Goal: Transaction & Acquisition: Download file/media

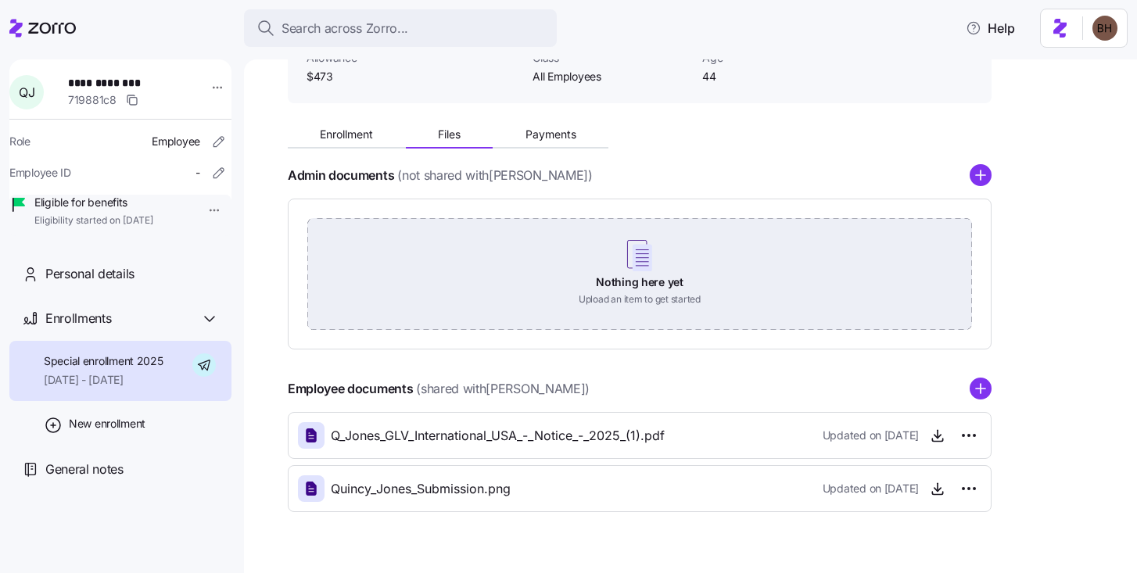
scroll to position [162, 0]
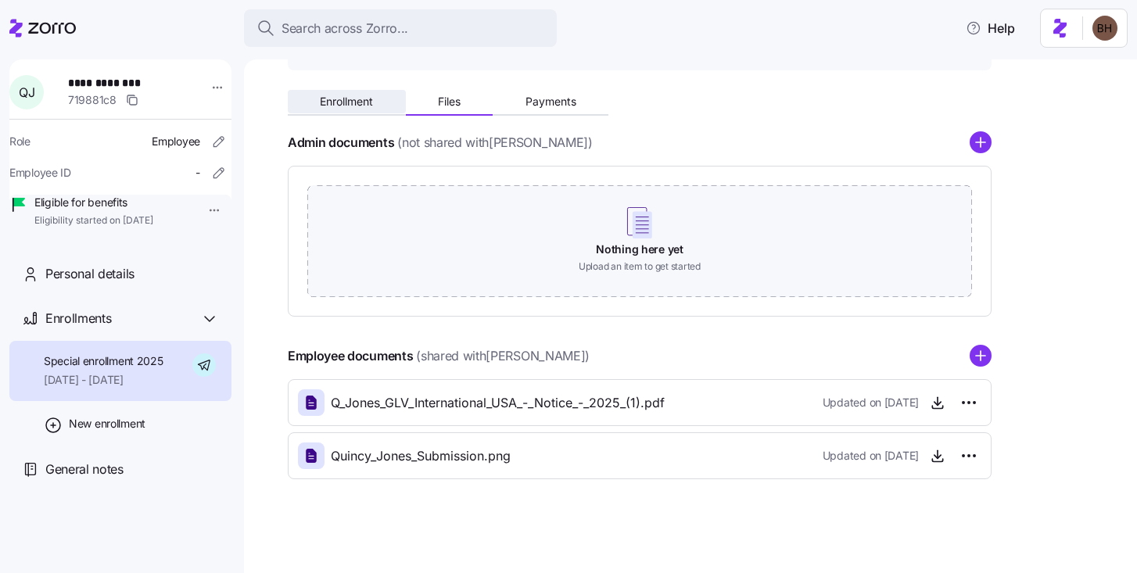
click at [355, 99] on span "Enrollment" at bounding box center [346, 101] width 53 height 11
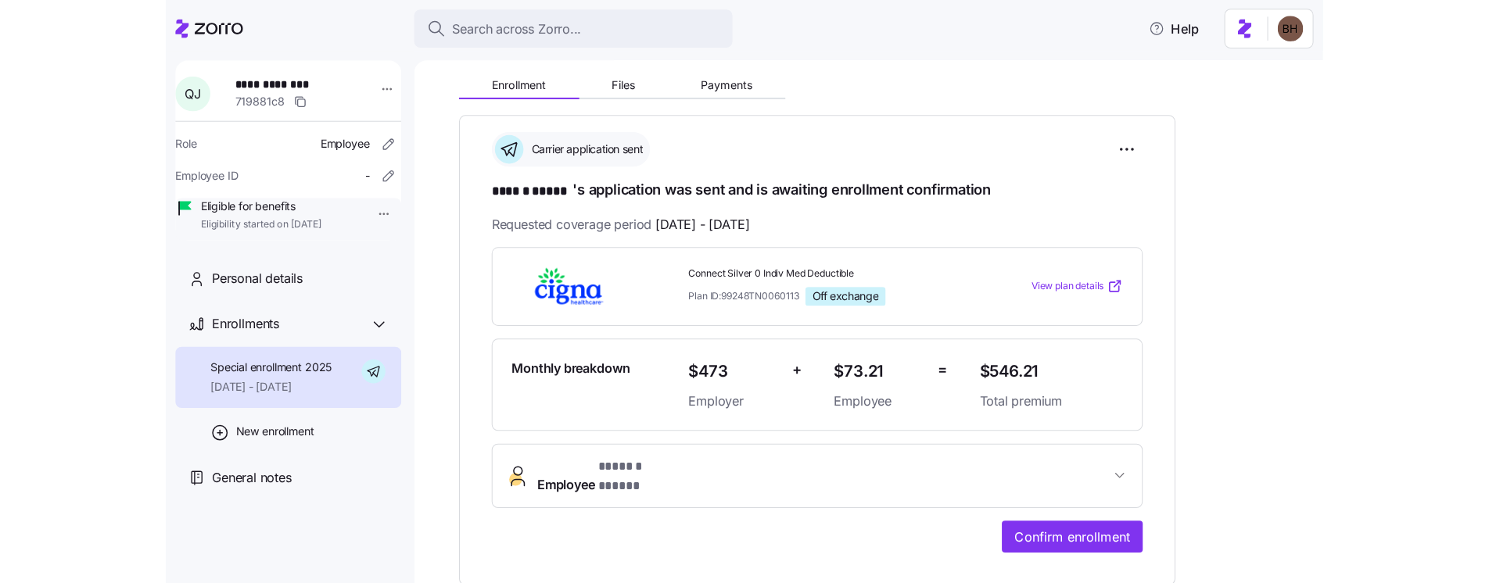
scroll to position [193, 0]
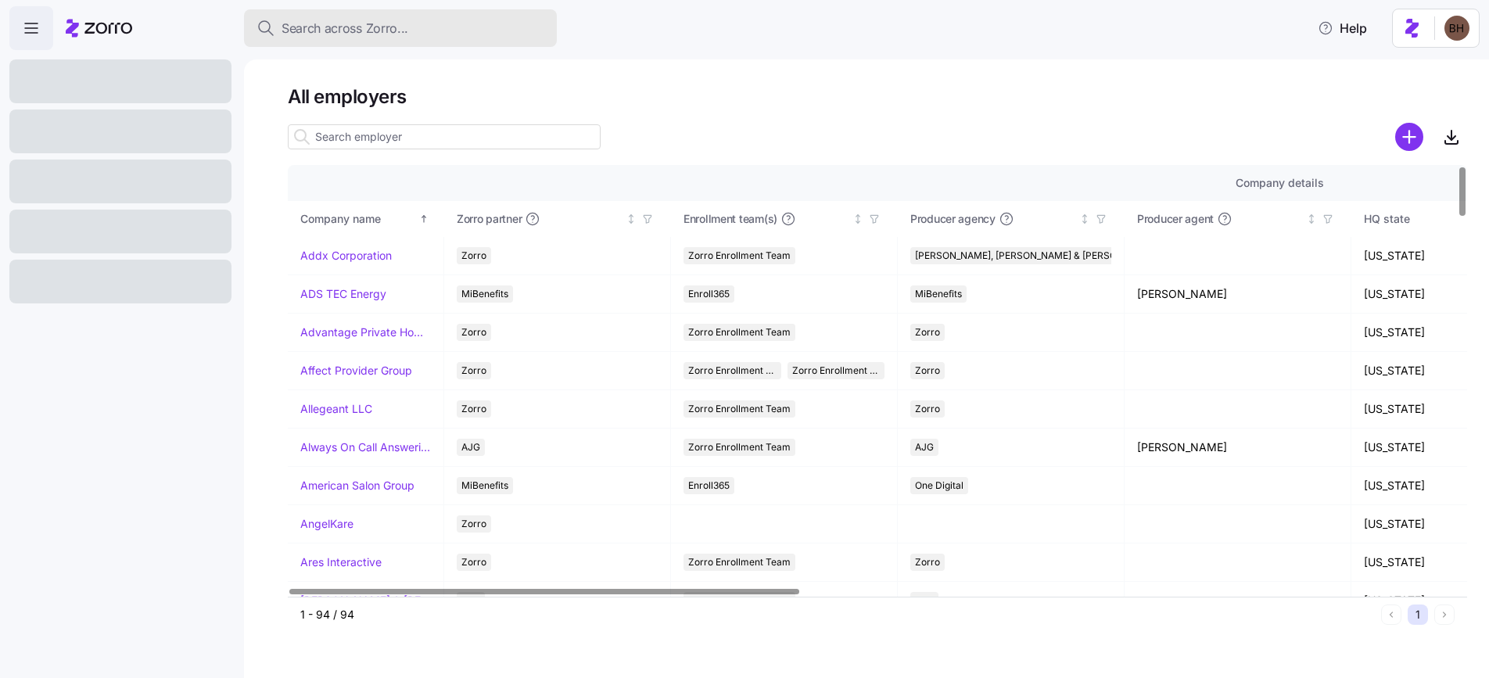
click at [326, 34] on span "Search across Zorro..." at bounding box center [345, 29] width 127 height 20
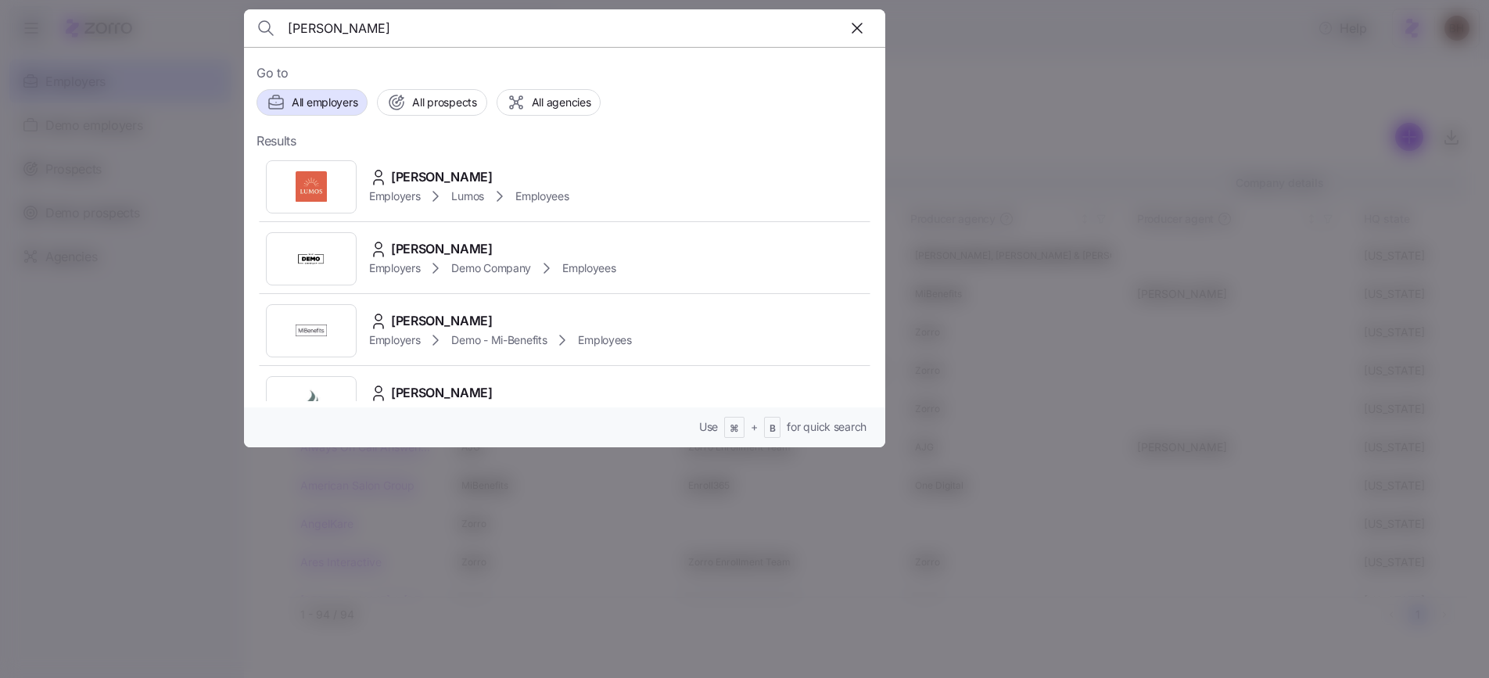
type input "maya perl kot"
click at [432, 185] on span "Maya Perl" at bounding box center [442, 177] width 102 height 20
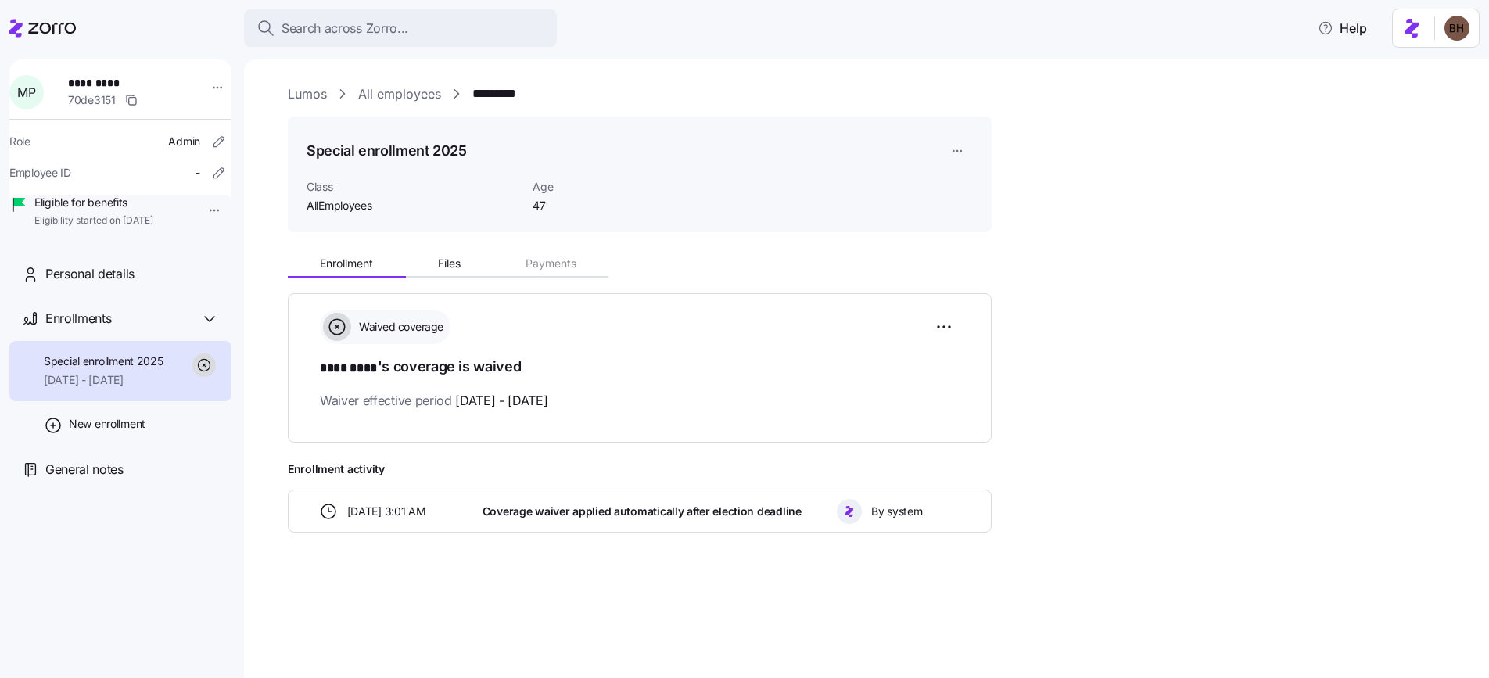
click at [428, 407] on span "Waiver effective period 07/01/2025 - 12/31/2025" at bounding box center [434, 401] width 228 height 20
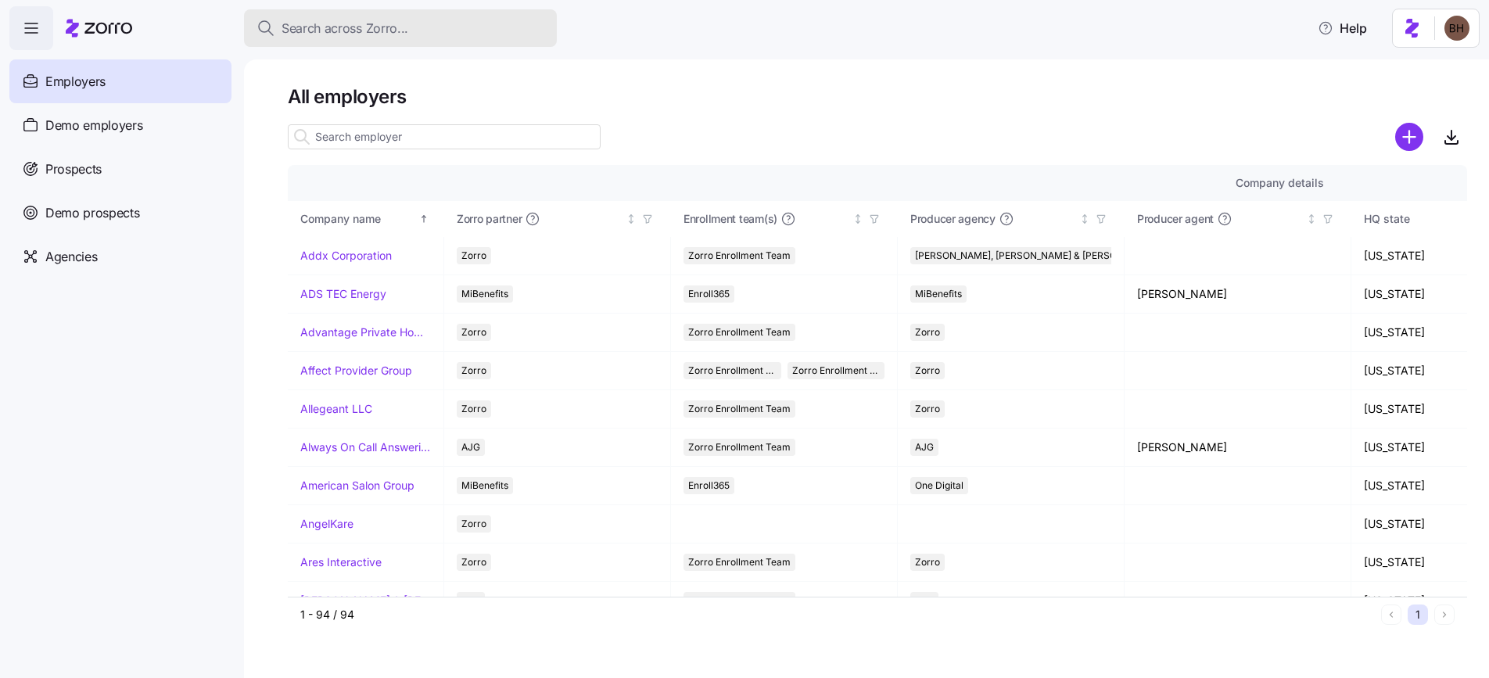
click at [349, 33] on span "Search across Zorro..." at bounding box center [345, 29] width 127 height 20
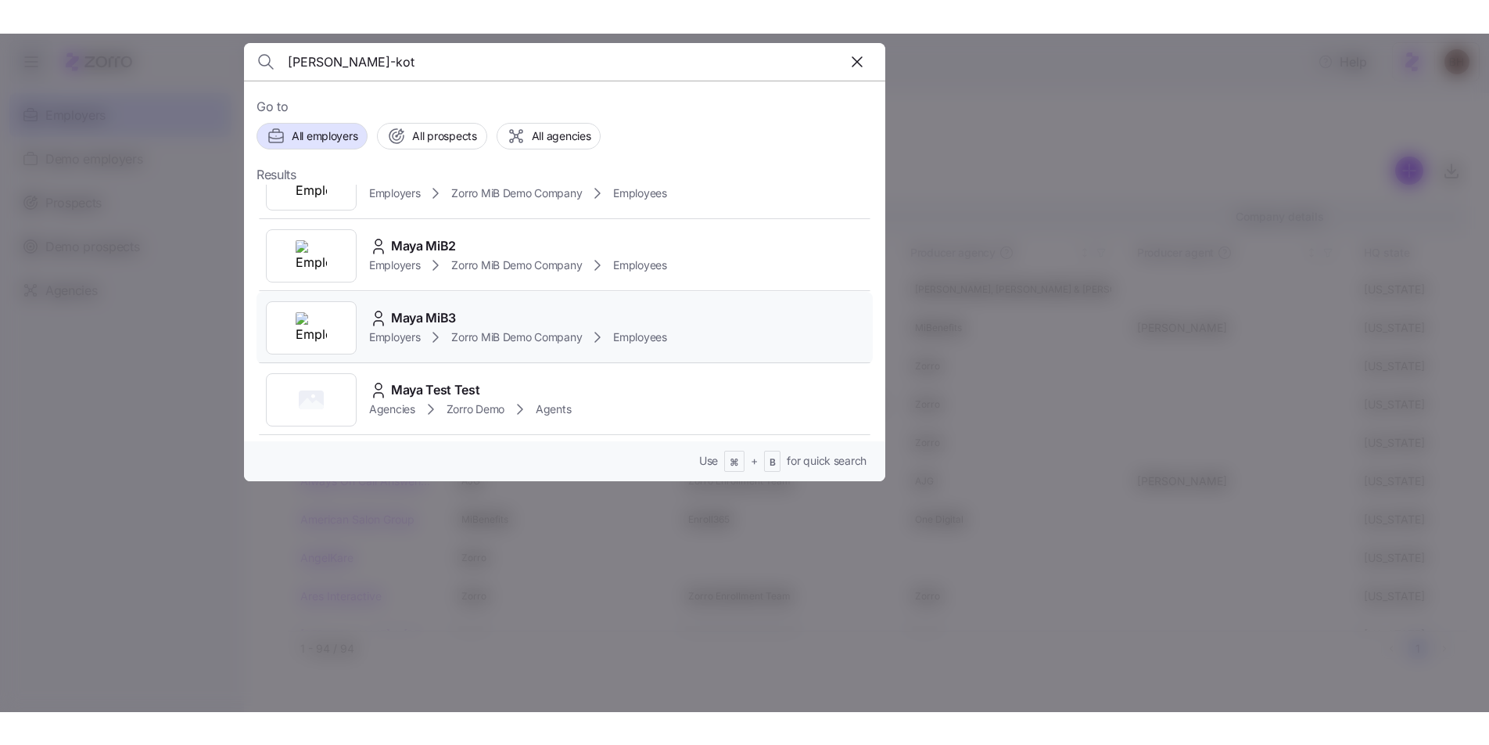
scroll to position [685, 0]
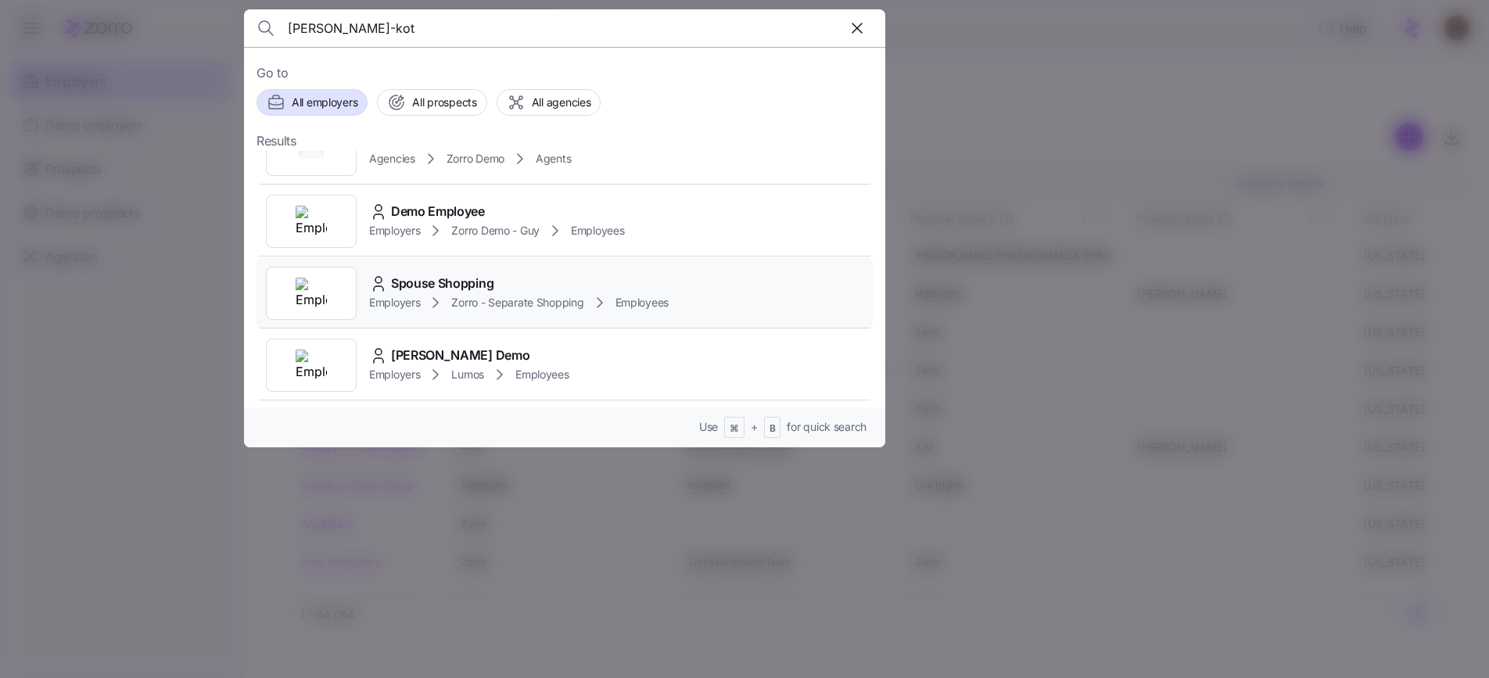
type input "maya perl-kot"
click at [511, 291] on div "Spouse Shopping" at bounding box center [519, 284] width 300 height 20
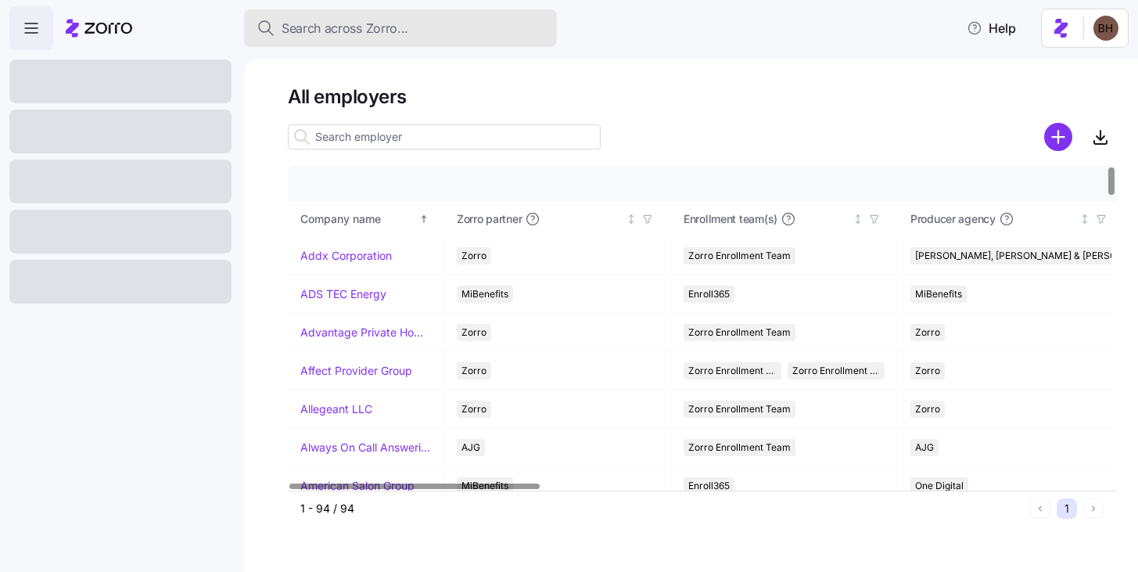
click at [335, 32] on span "Search across Zorro..." at bounding box center [345, 29] width 127 height 20
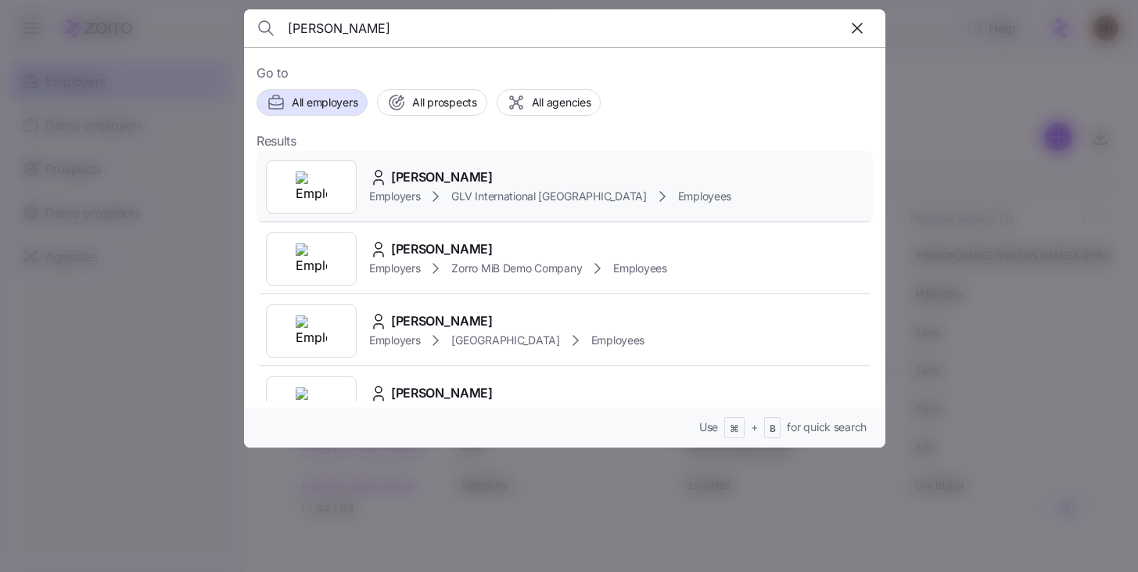
type input "quincy jones"
click at [442, 168] on span "Quincy Jones" at bounding box center [442, 177] width 102 height 20
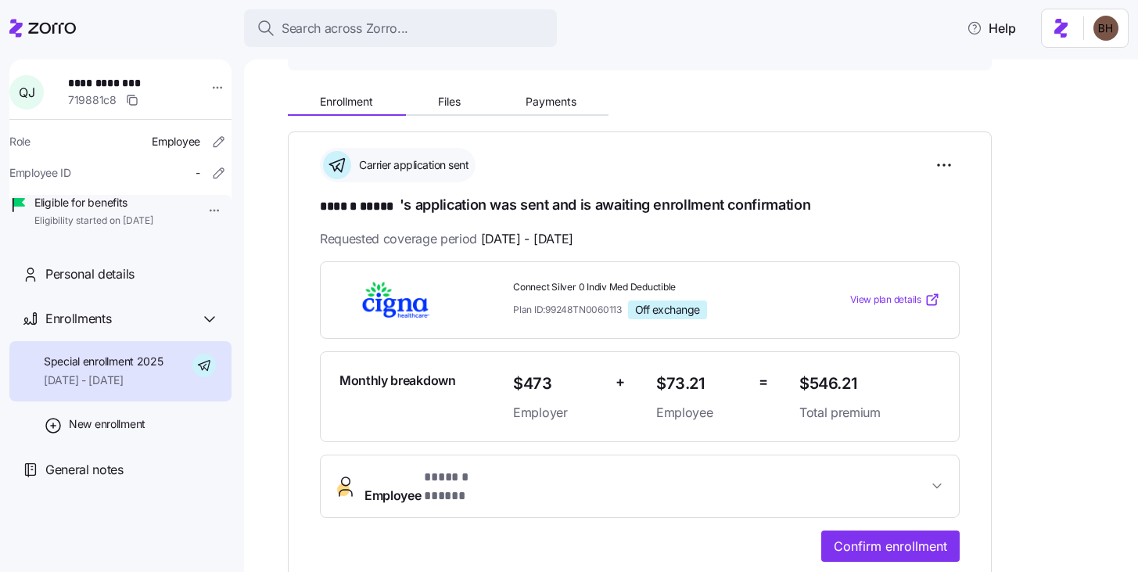
scroll to position [241, 0]
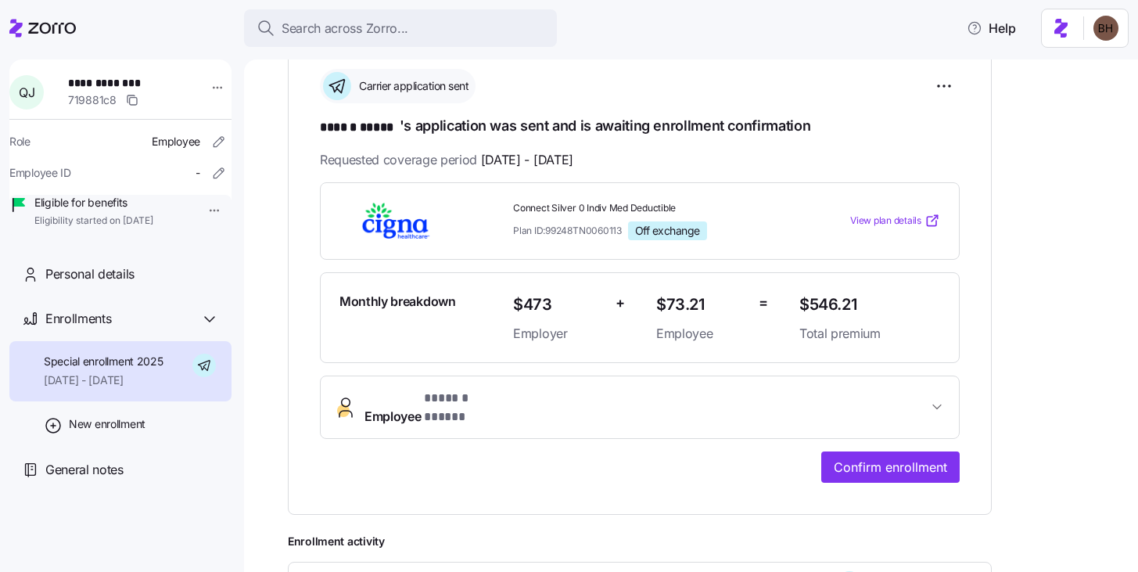
click at [866, 394] on span "Employee * ****** ***** *" at bounding box center [645, 408] width 563 height 38
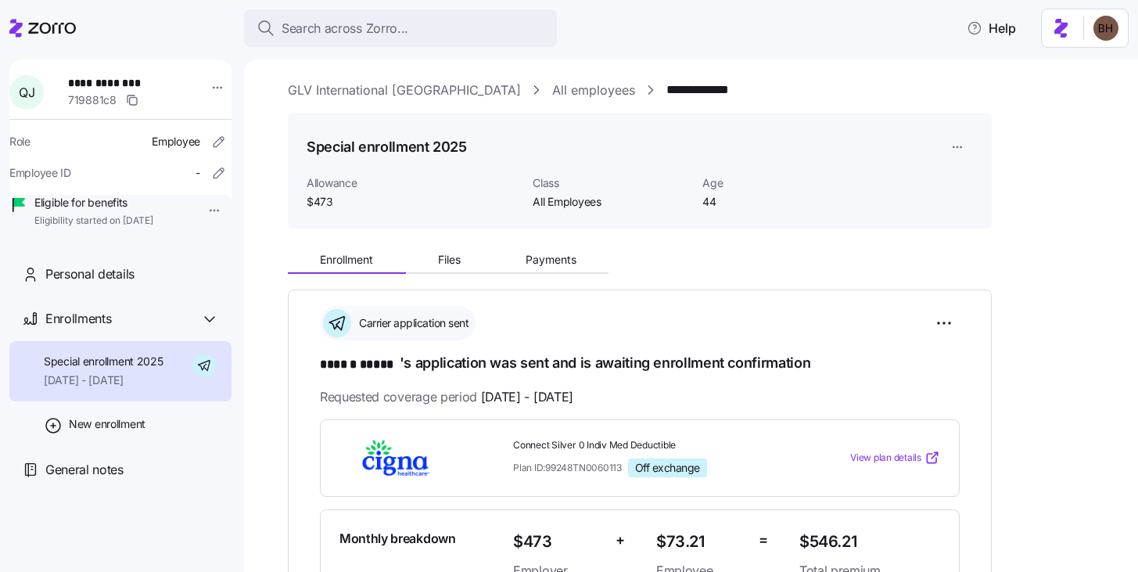
scroll to position [0, 0]
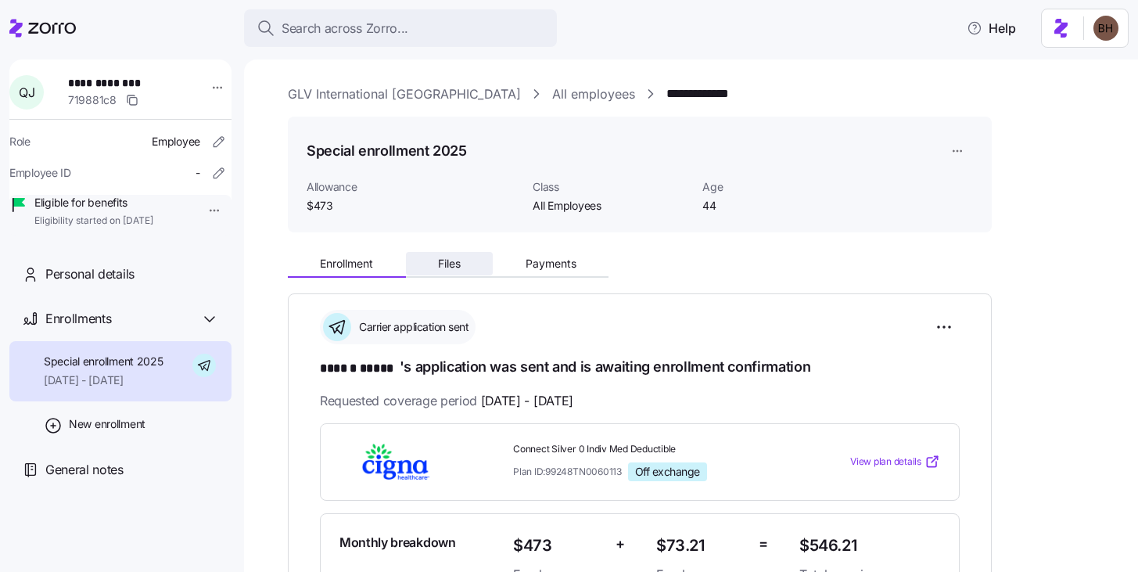
click at [433, 264] on button "Files" at bounding box center [450, 263] width 88 height 23
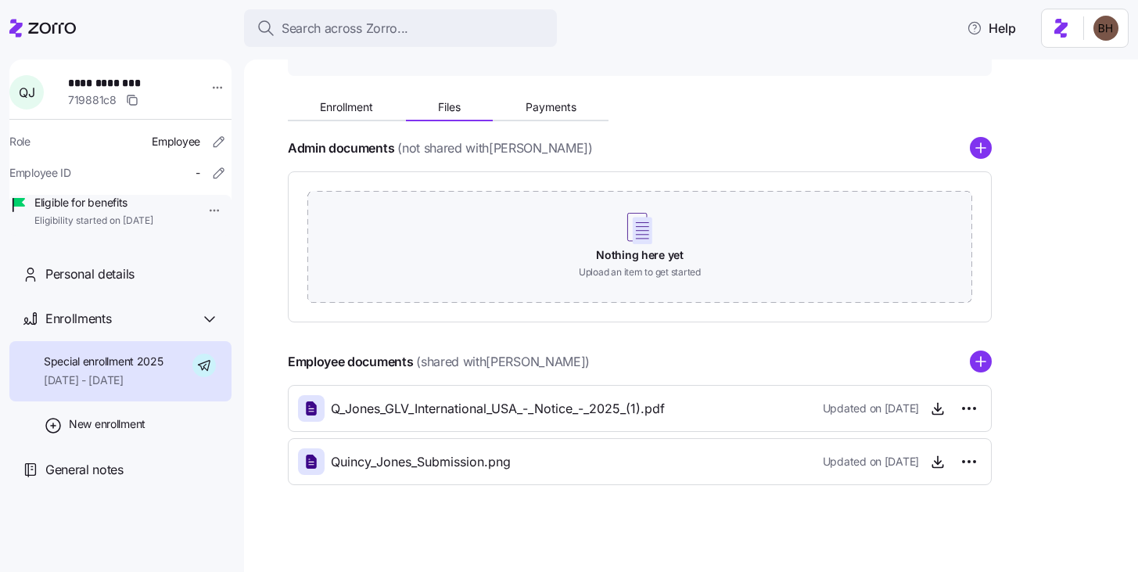
scroll to position [163, 0]
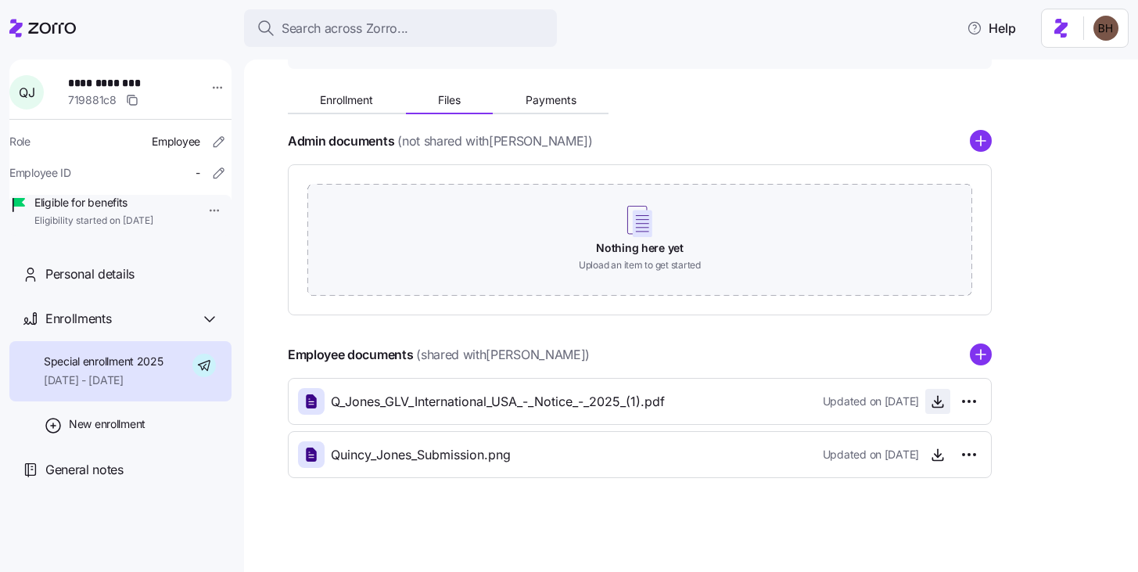
click at [938, 406] on icon "button" at bounding box center [938, 401] width 16 height 16
